Goal: Transaction & Acquisition: Purchase product/service

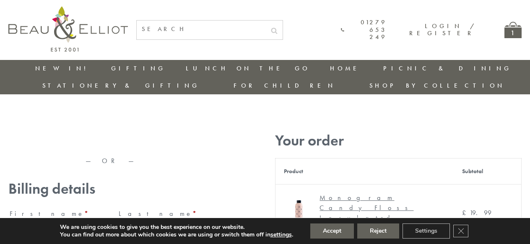
type input "maria33@yahoo.com"
type input "Maria"
type input "Williams"
type input "23, Scottsdale, Happytown"
type input "London"
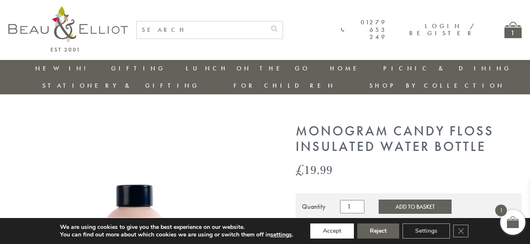
click at [333, 231] on button "Accept" at bounding box center [332, 231] width 44 height 15
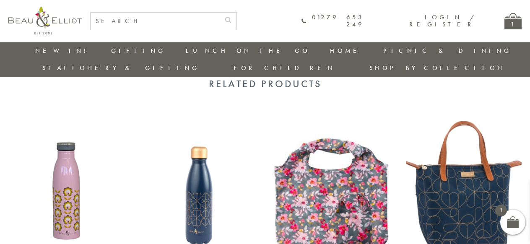
scroll to position [751, 0]
